Goal: Find specific page/section: Find specific page/section

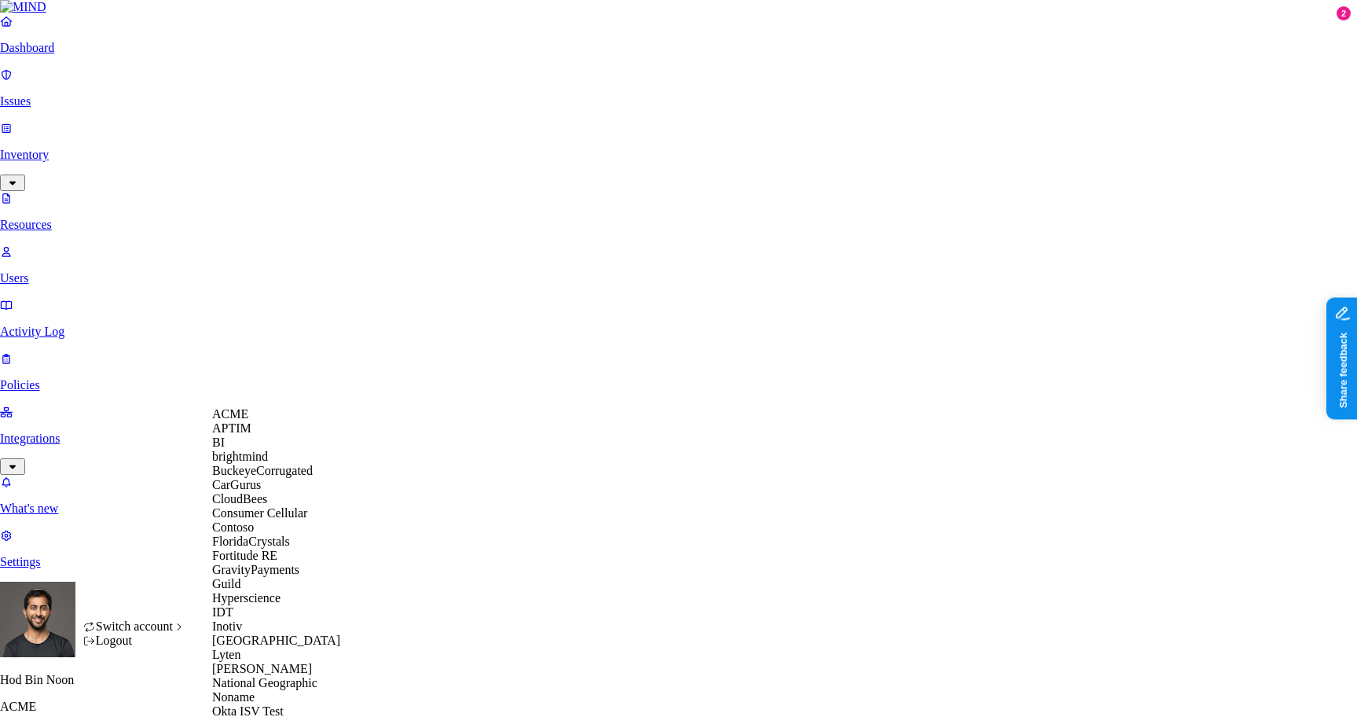
scroll to position [364, 0]
click at [271, 676] on span "National Geographic" at bounding box center [264, 682] width 105 height 13
